Goal: Transaction & Acquisition: Purchase product/service

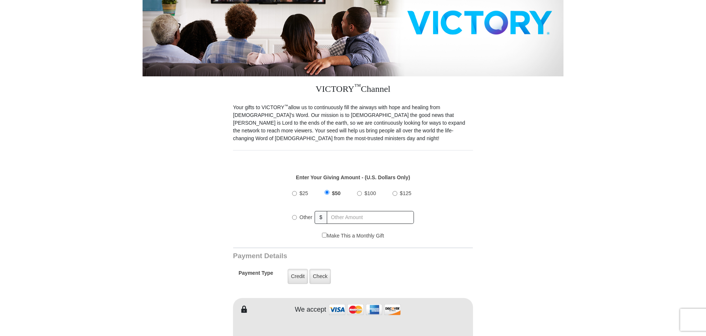
scroll to position [148, 0]
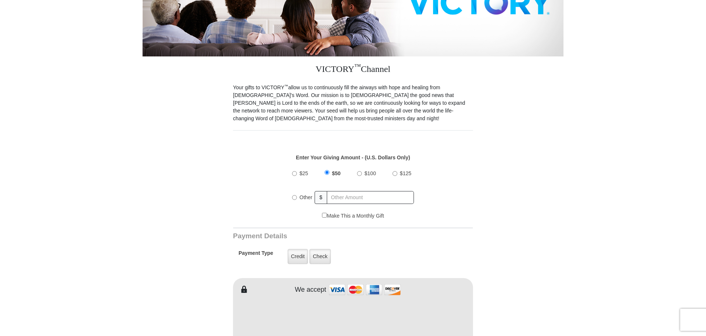
click at [294, 195] on input "Other" at bounding box center [294, 197] width 5 height 5
radio input "true"
click at [340, 191] on input "text" at bounding box center [371, 197] width 86 height 13
type input "180.00"
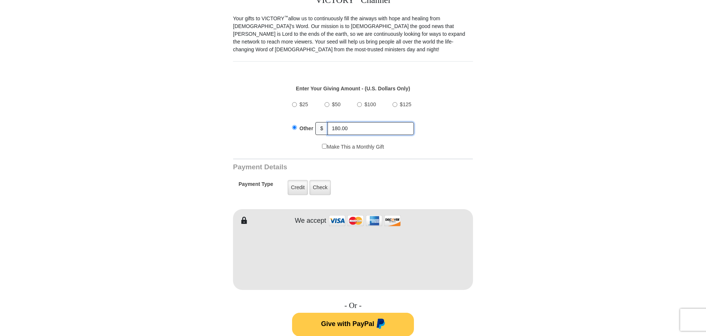
scroll to position [222, 0]
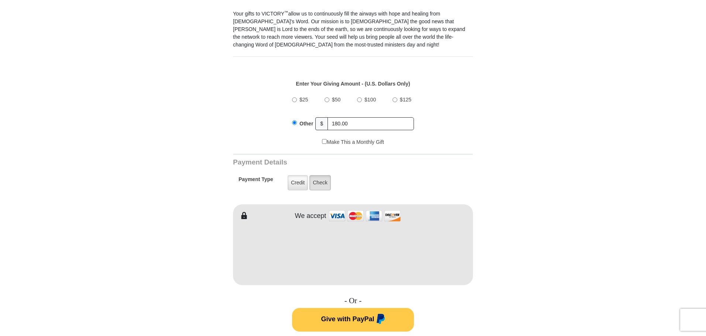
click at [321, 178] on label "Check" at bounding box center [320, 182] width 21 height 15
click at [0, 0] on input "Check" at bounding box center [0, 0] width 0 height 0
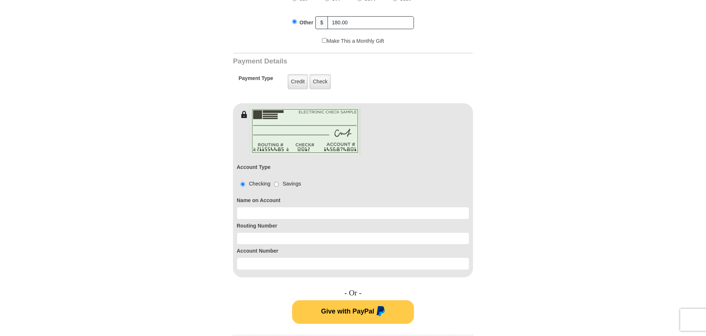
scroll to position [332, 0]
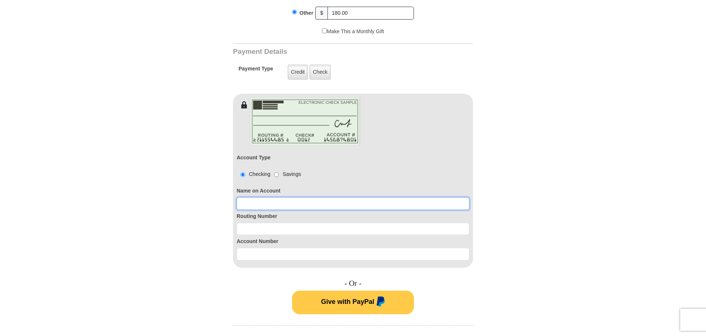
click at [262, 198] on input at bounding box center [353, 204] width 233 height 13
type input "Marnell Fox"
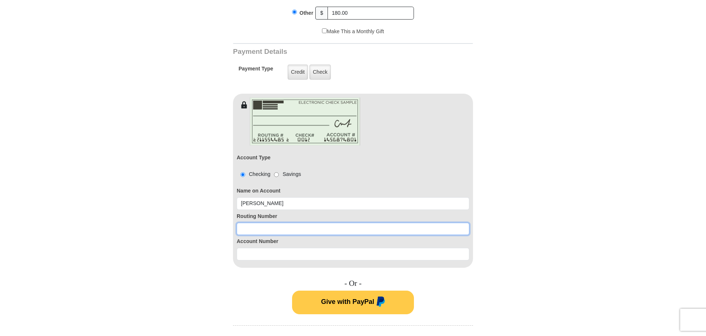
click at [252, 223] on input at bounding box center [353, 229] width 233 height 13
type input "111903571"
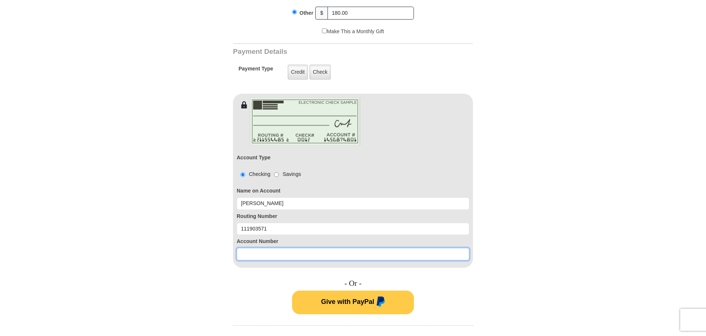
click at [243, 248] on input at bounding box center [353, 254] width 233 height 13
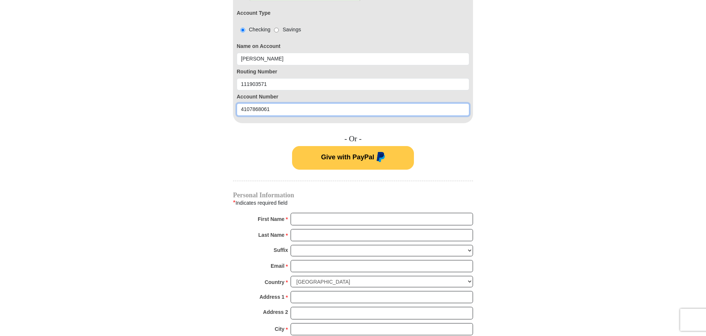
scroll to position [480, 0]
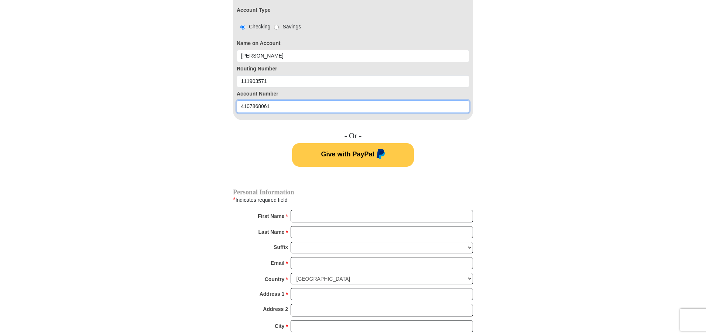
type input "4107868061"
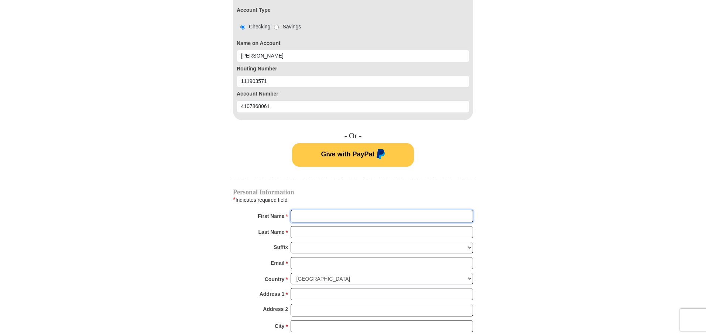
click at [319, 210] on input "First Name *" at bounding box center [382, 216] width 182 height 13
type input "Marnell"
type input "Fox"
type input "tfox@kcm.org"
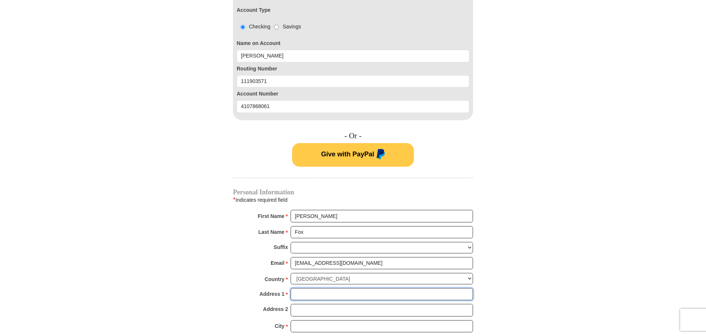
type input "951 Fortenberry RD"
type input "Decatur"
select select "TX"
type input "76234"
type input "8172470391"
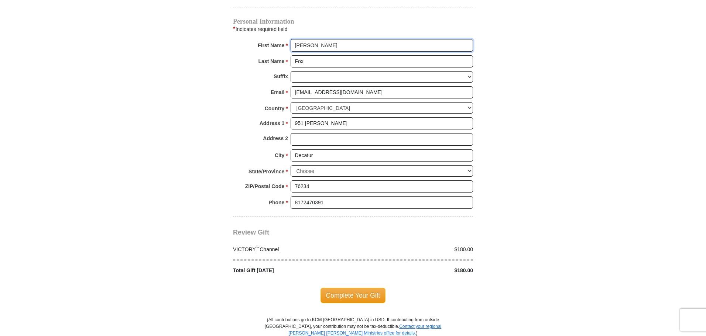
scroll to position [702, 0]
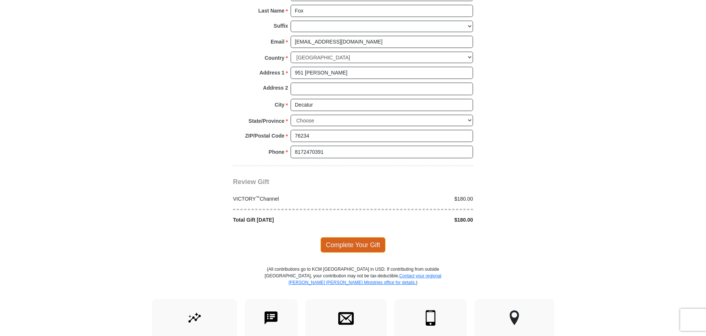
click at [353, 237] on span "Complete Your Gift" at bounding box center [353, 245] width 65 height 16
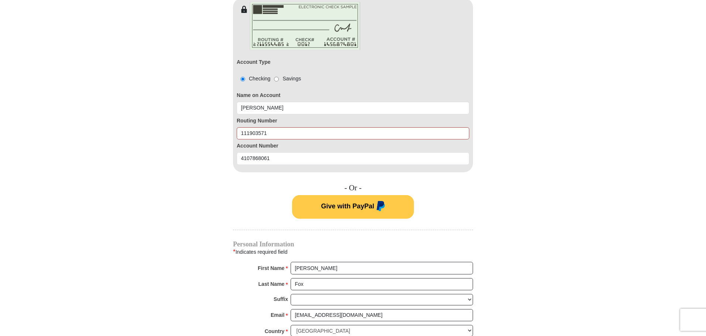
scroll to position [406, 0]
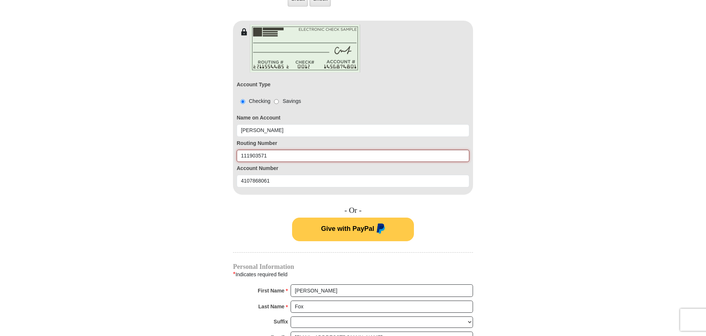
click at [267, 150] on input "111903571" at bounding box center [353, 156] width 233 height 13
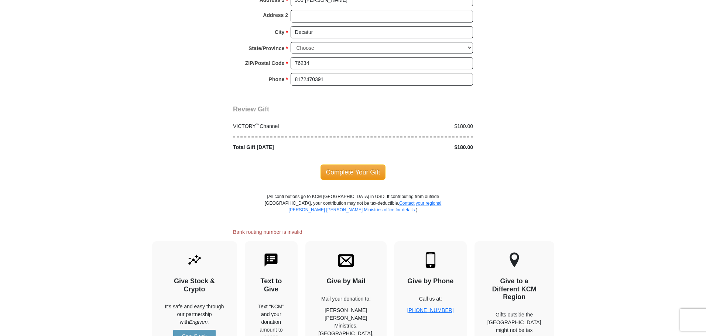
scroll to position [775, 0]
type input "111903517"
click at [346, 164] on span "Complete Your Gift" at bounding box center [353, 172] width 65 height 16
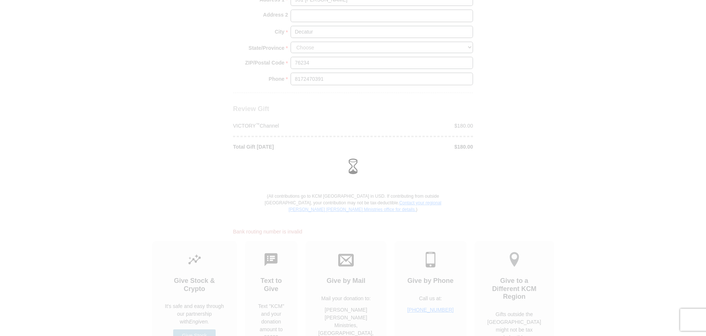
scroll to position [749, 0]
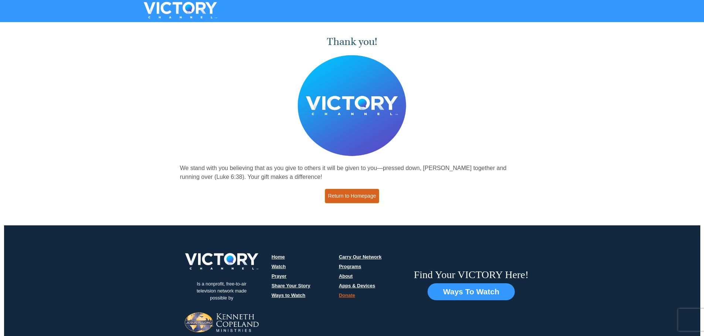
click at [349, 194] on link "Return to Homepage" at bounding box center [352, 196] width 55 height 14
